Goal: Transaction & Acquisition: Book appointment/travel/reservation

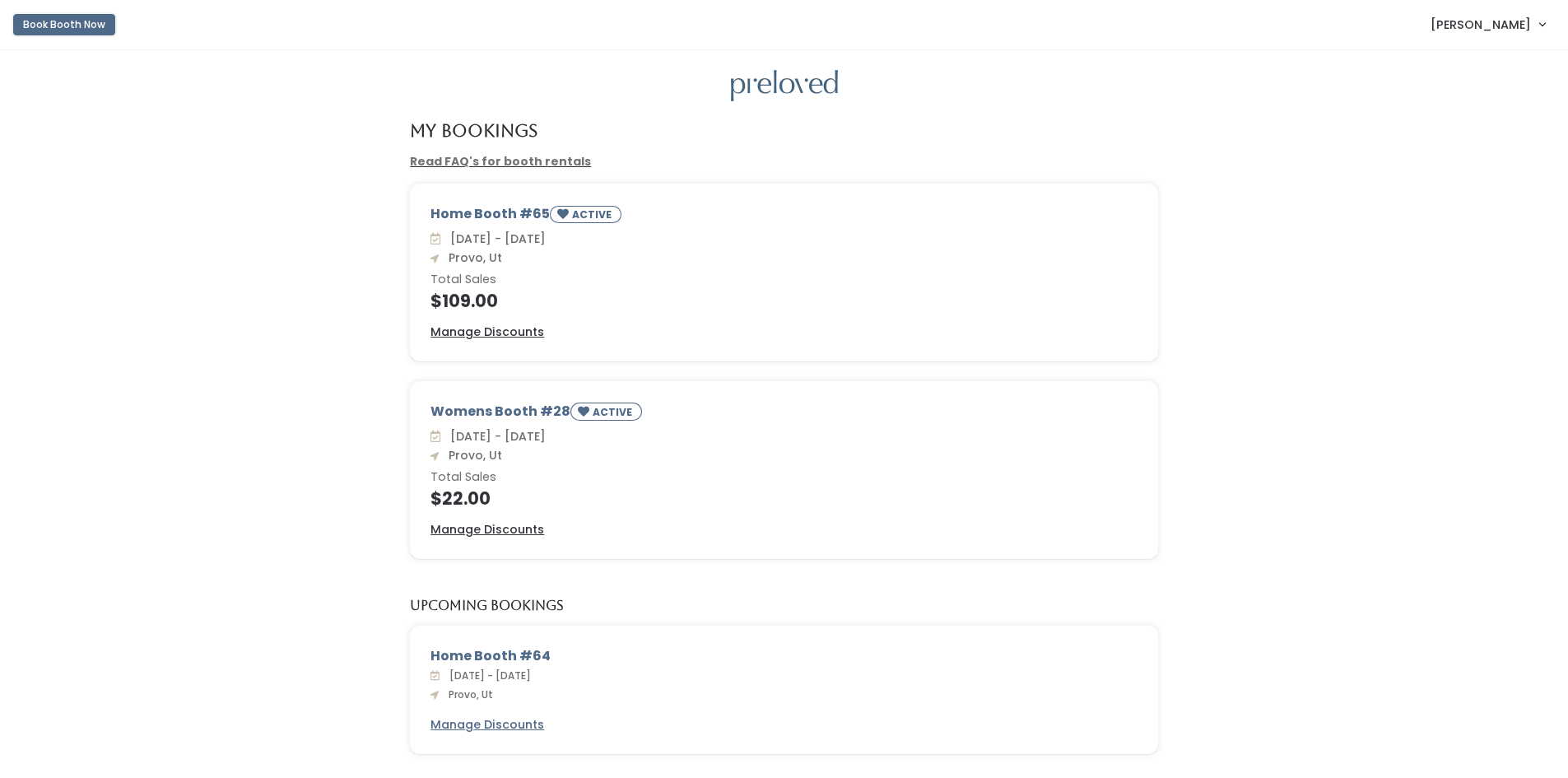
click at [74, 22] on button "Book Booth Now" at bounding box center [64, 25] width 102 height 21
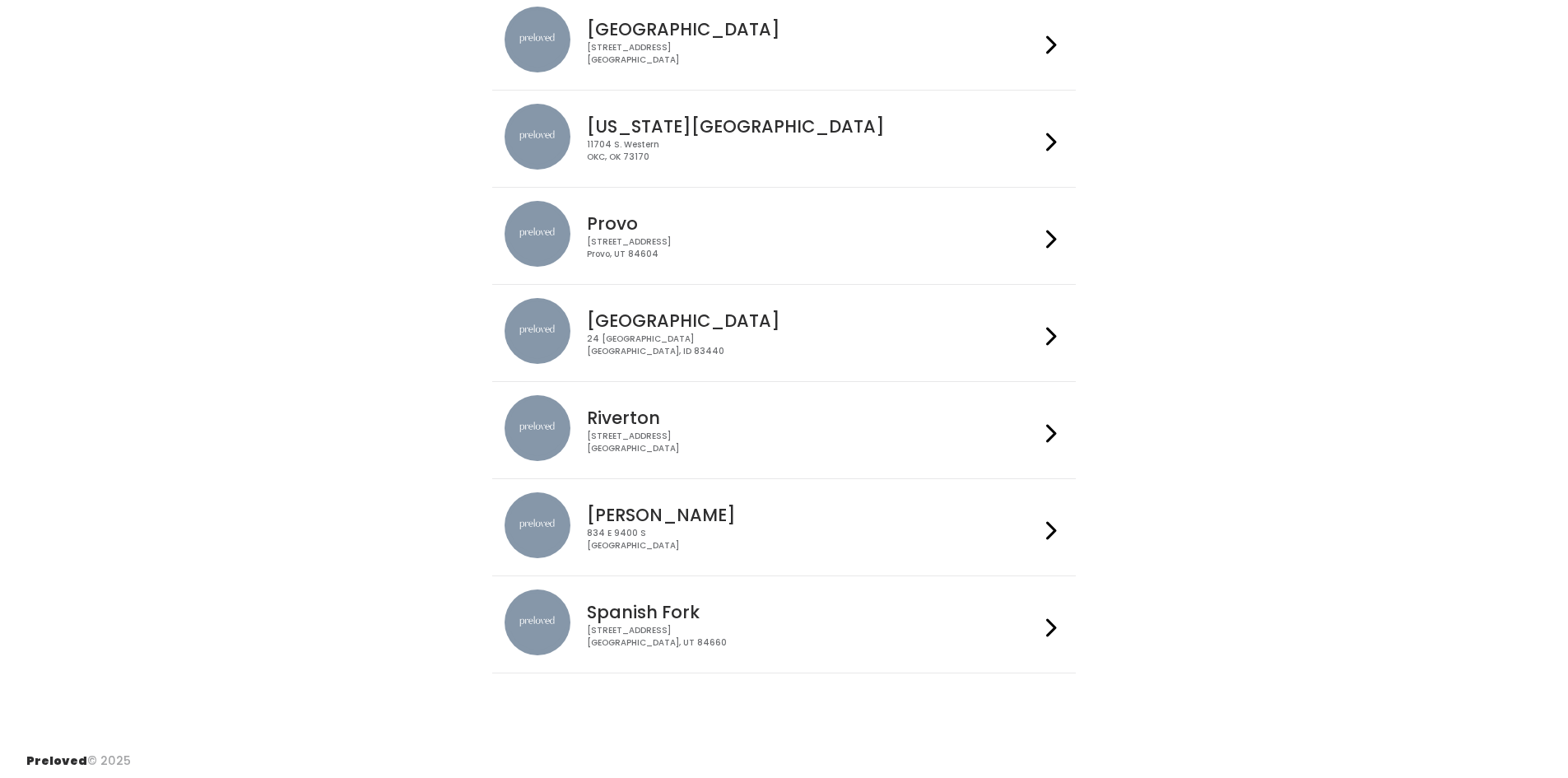
scroll to position [372, 0]
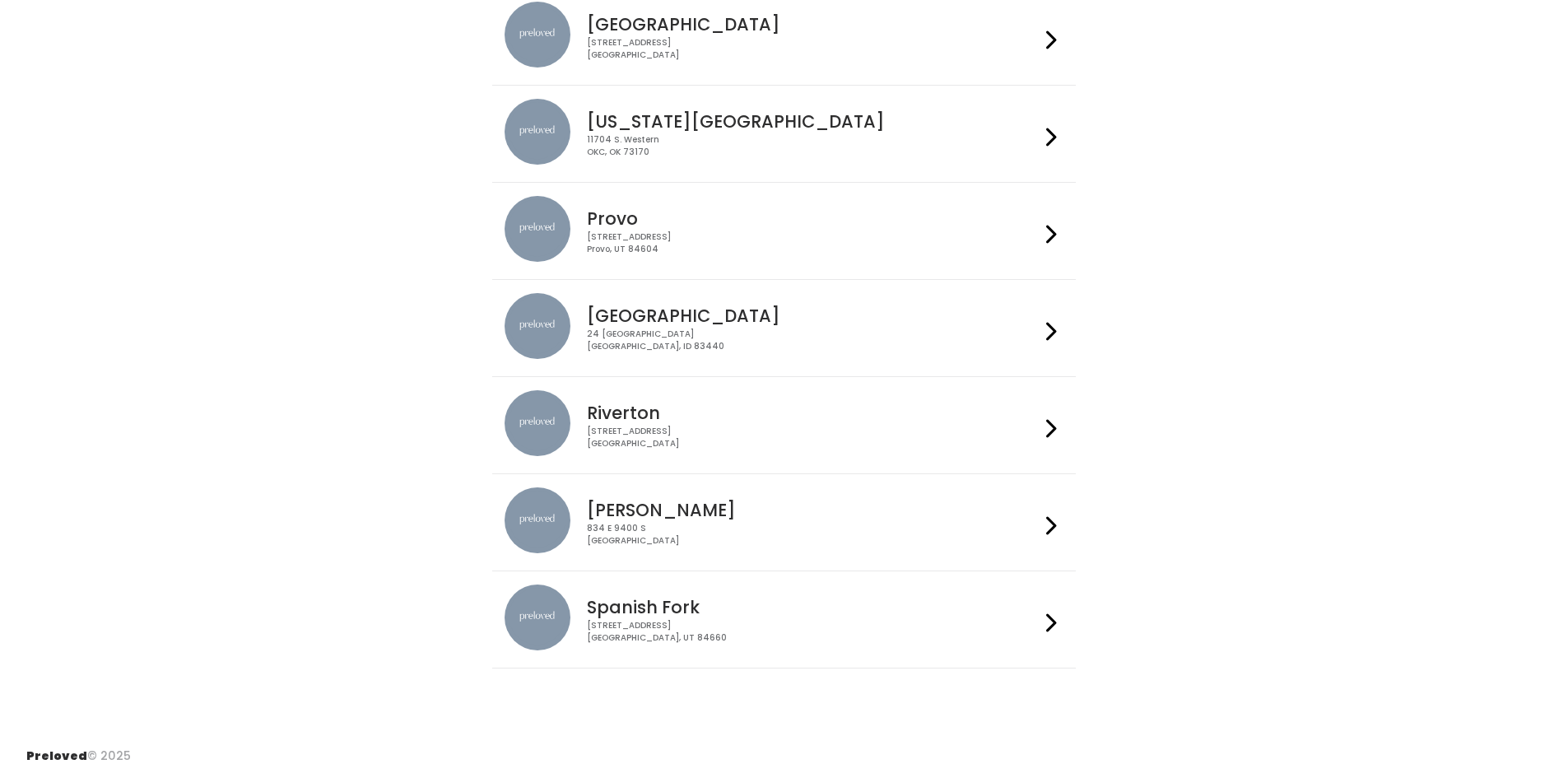
click at [627, 422] on h4 "Riverton" at bounding box center [813, 413] width 453 height 19
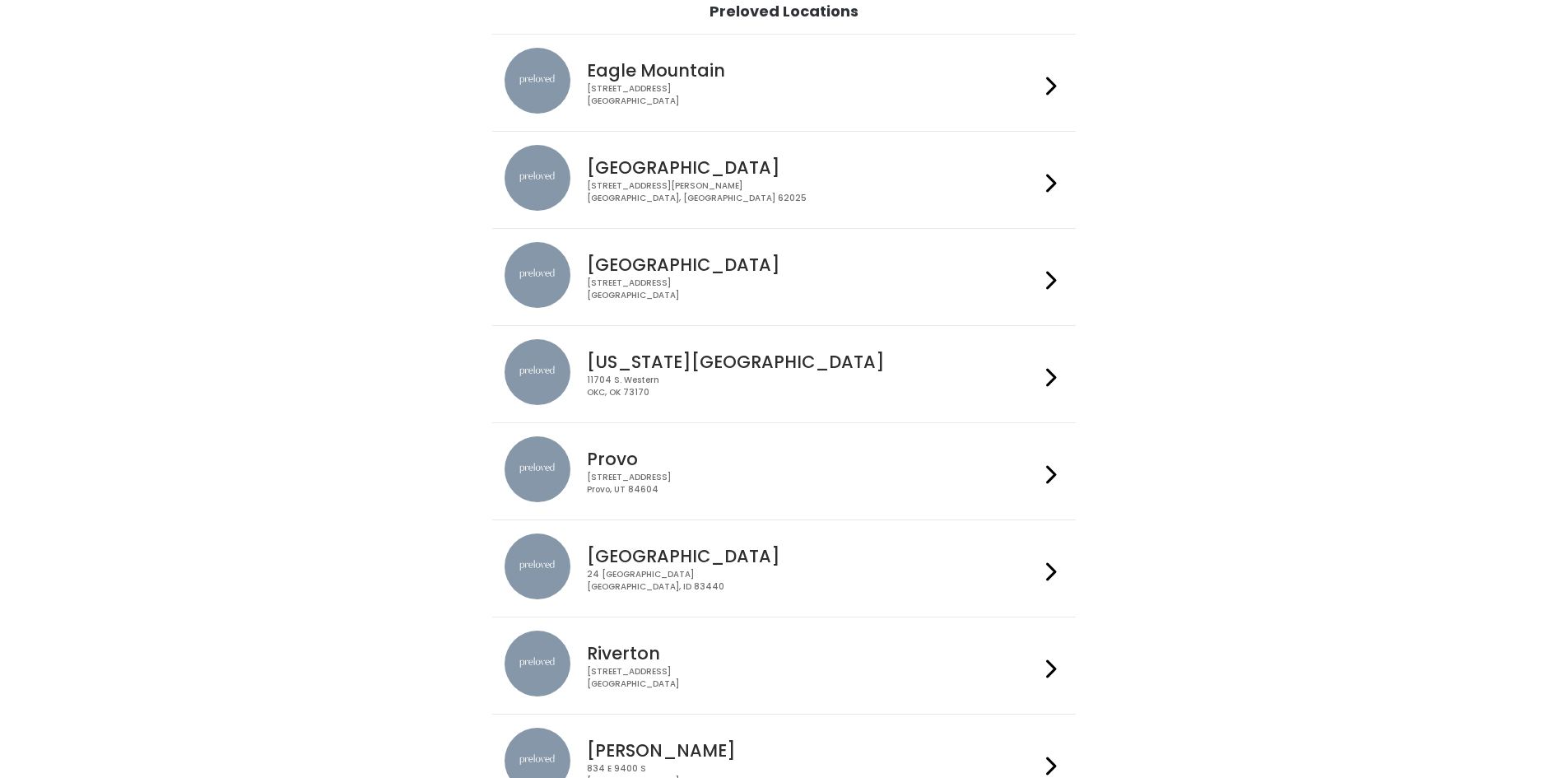
scroll to position [357, 0]
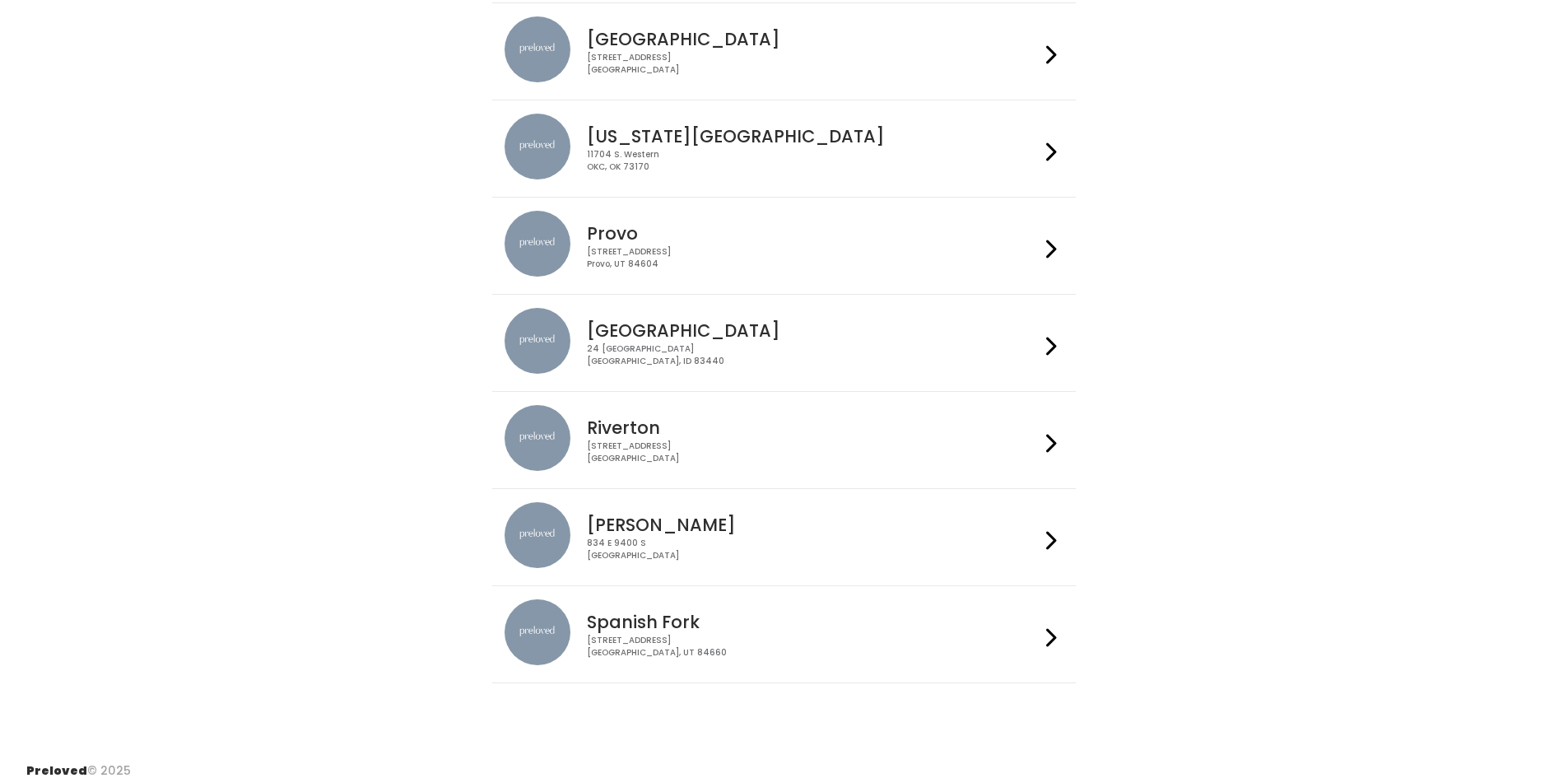
click at [626, 431] on h4 "Riverton" at bounding box center [813, 427] width 453 height 19
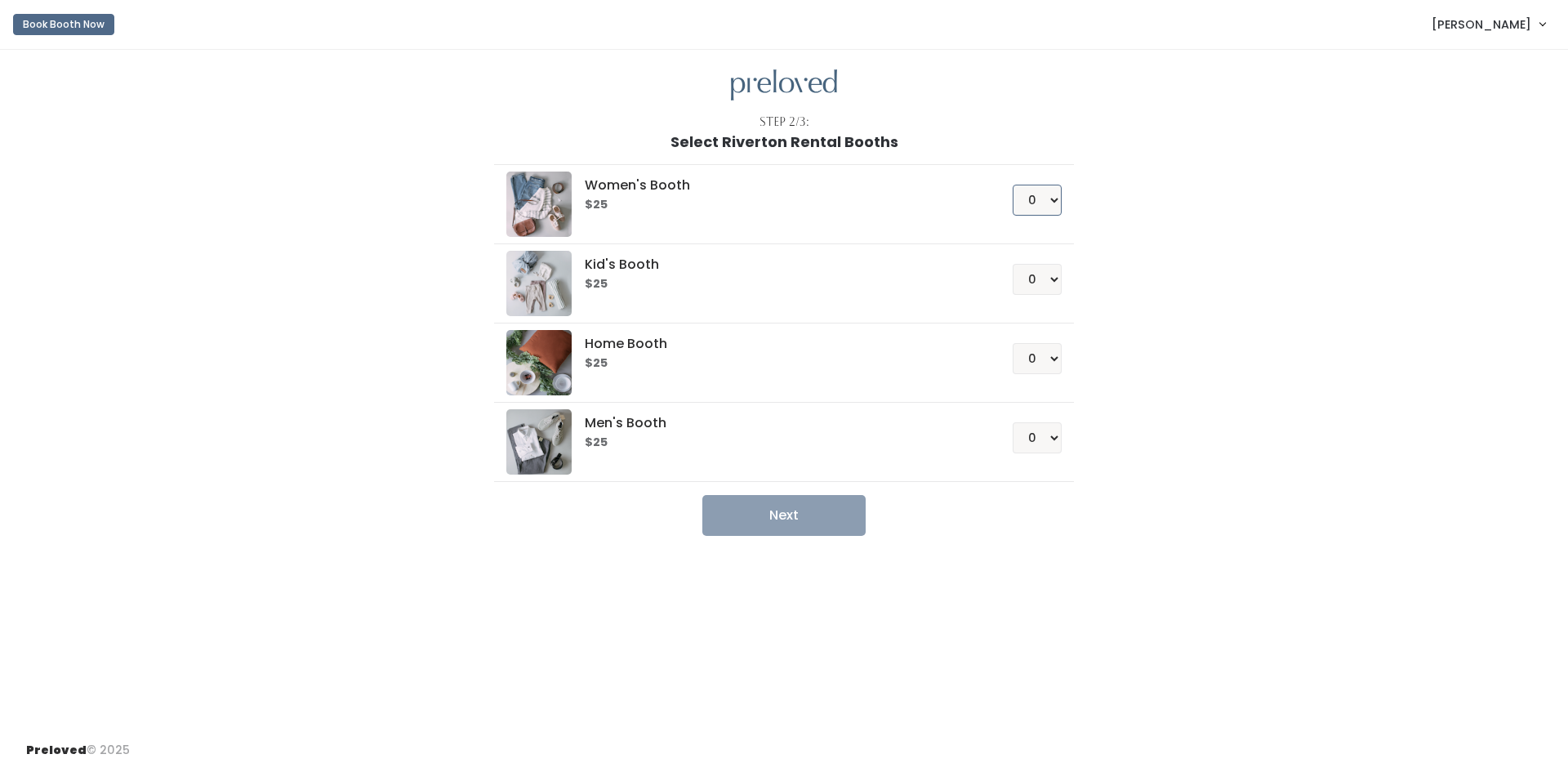
click at [1054, 196] on select "0 1 2 3 4" at bounding box center [1037, 199] width 49 height 31
select select "1"
click at [1013, 184] on select "0 1 2 3 4" at bounding box center [1037, 199] width 49 height 31
click at [782, 509] on button "Next" at bounding box center [784, 515] width 163 height 41
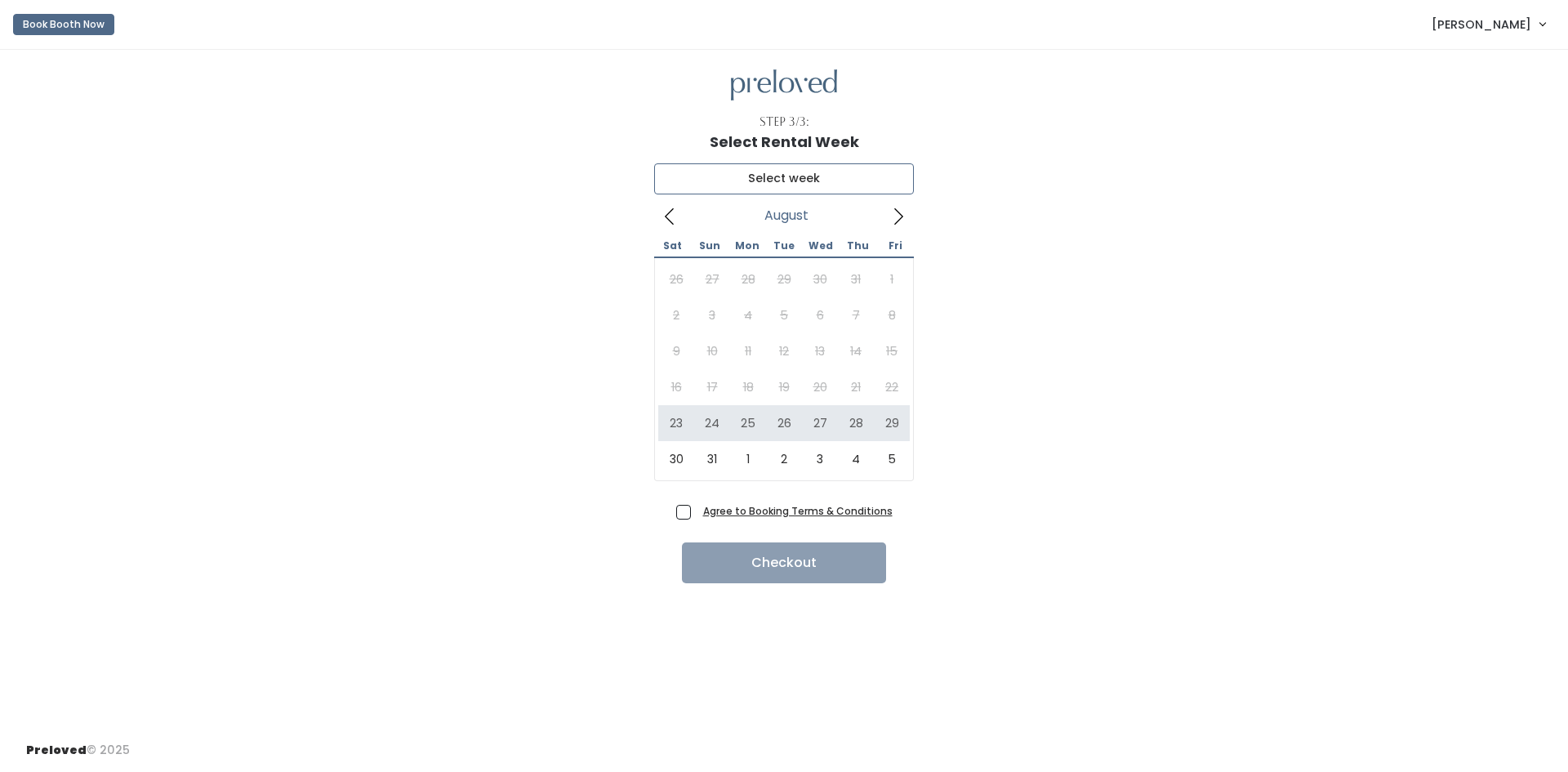
type input "[DATE] to [DATE]"
click at [697, 517] on span "Agree to Booking Terms & Conditions" at bounding box center [794, 511] width 196 height 16
click at [697, 513] on input "Agree to Booking Terms & Conditions" at bounding box center [702, 508] width 11 height 11
checkbox input "true"
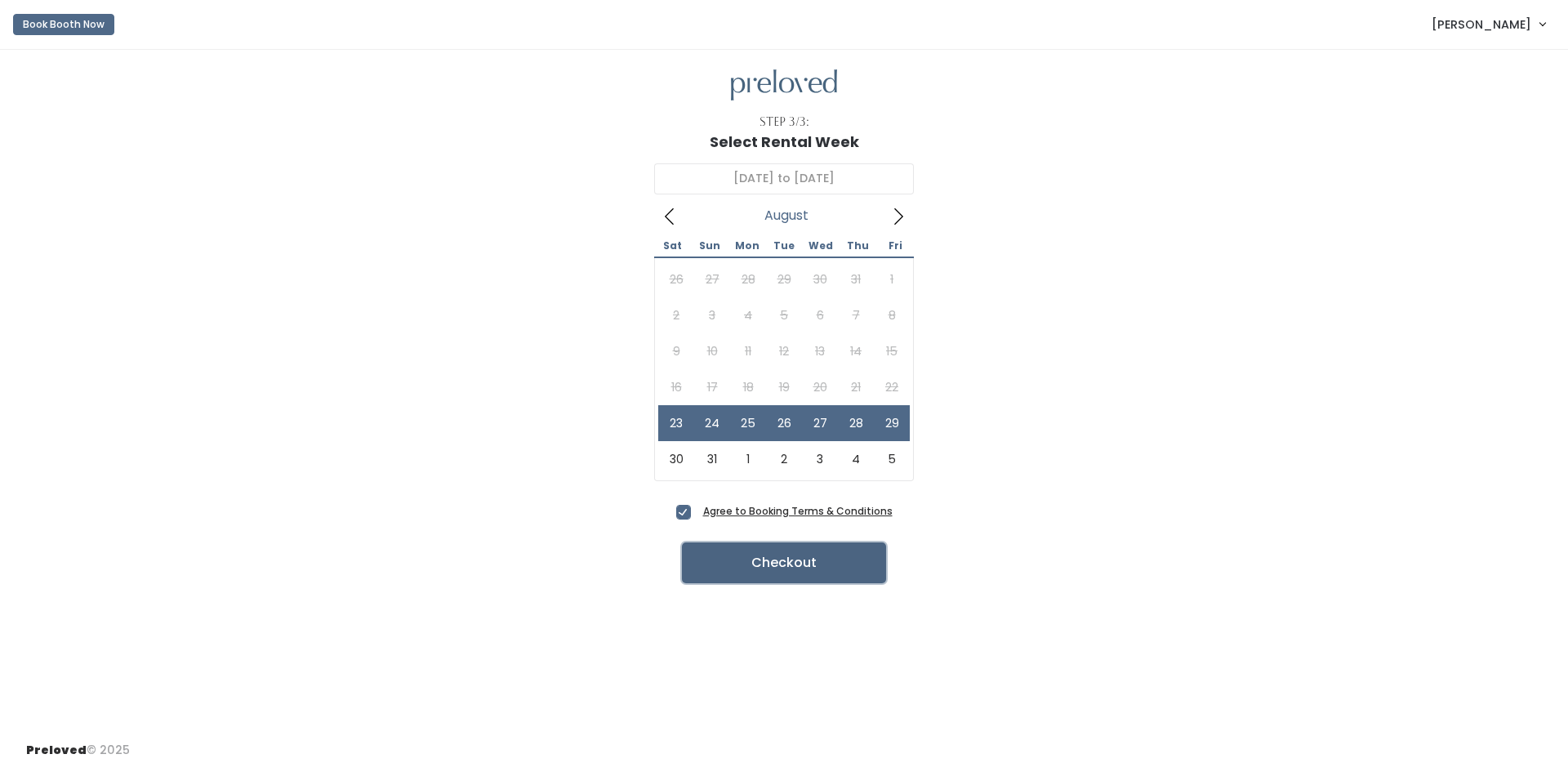
click at [829, 559] on button "Checkout" at bounding box center [784, 563] width 204 height 41
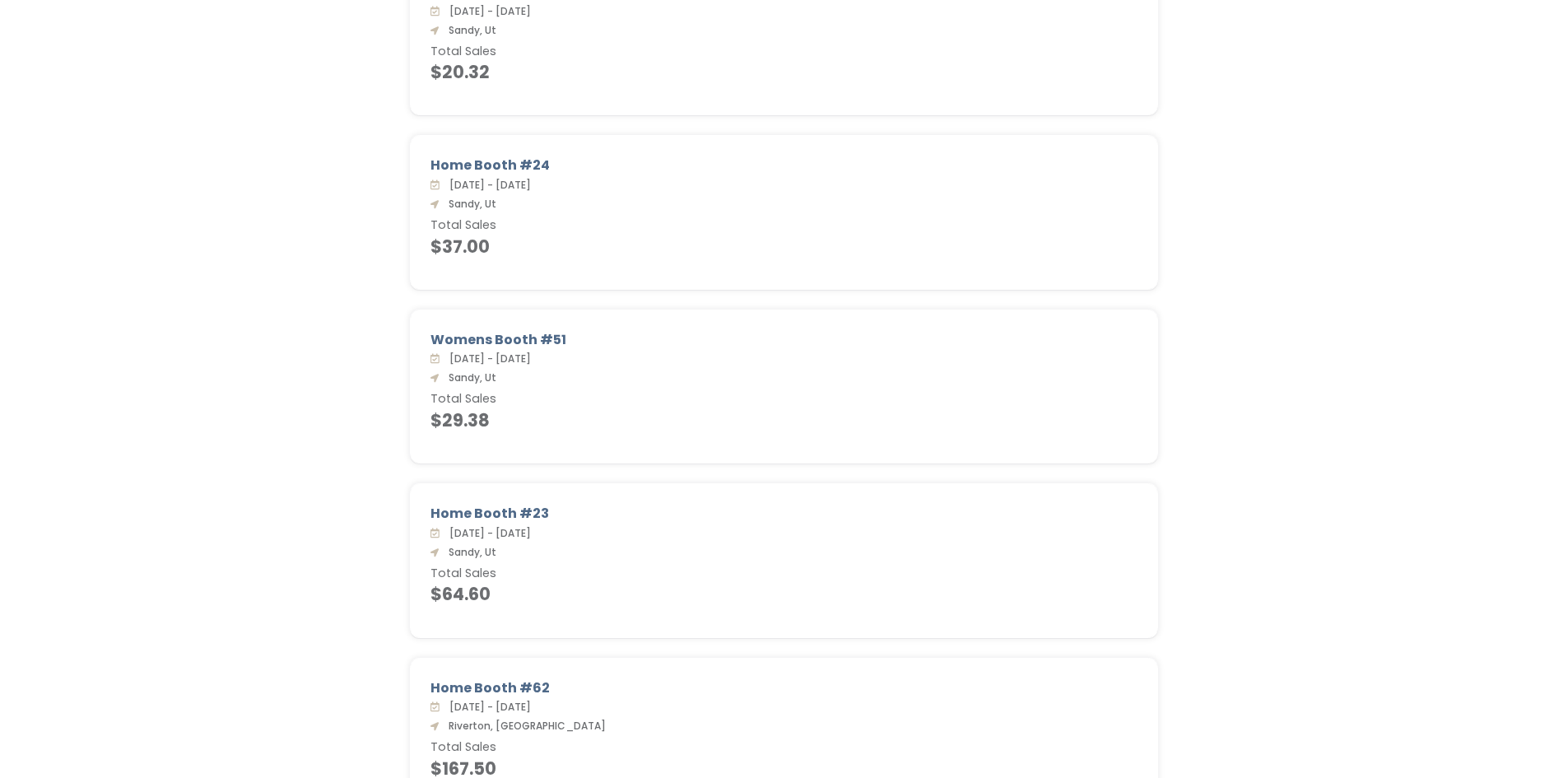
scroll to position [2174, 0]
